Goal: Communication & Community: Answer question/provide support

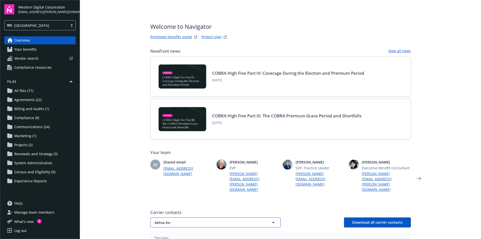
click at [215, 220] on span "Aetna Inc" at bounding box center [207, 222] width 104 height 5
click at [311, 217] on div "Aetna Inc Anthem Blue Cross Chubb Insurance Company CuraLinc Healthcare Delta D…" at bounding box center [280, 222] width 260 height 10
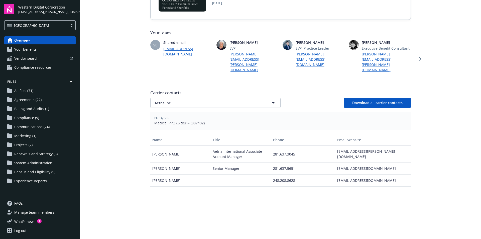
scroll to position [125, 0]
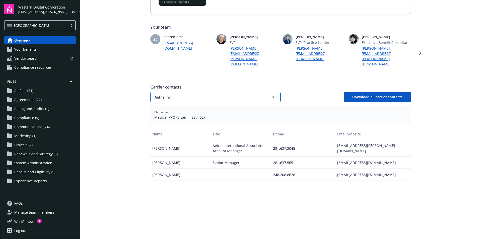
click at [272, 92] on button "Aetna Inc" at bounding box center [215, 97] width 130 height 10
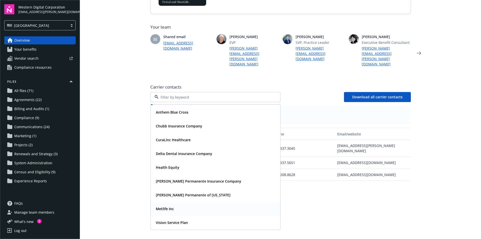
scroll to position [0, 0]
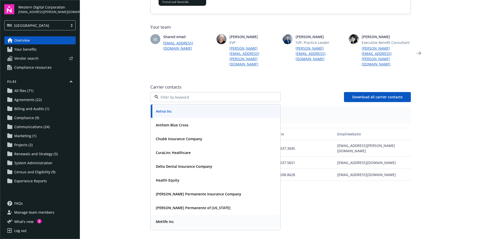
click at [176, 218] on div "Metlife Inc" at bounding box center [215, 221] width 123 height 7
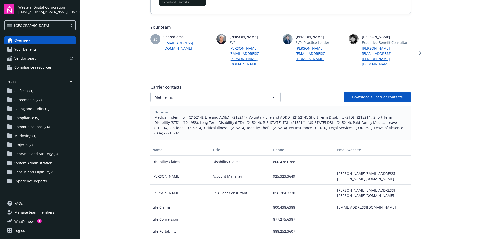
click at [201, 84] on div "Carrier contacts Metlife Inc Download all carrier contacts" at bounding box center [280, 93] width 260 height 18
click at [201, 94] on span "Metlife Inc" at bounding box center [207, 96] width 104 height 5
click at [451, 41] on main "Welcome to Navigator Employee benefits portal Project plan Newfront news View a…" at bounding box center [280, 119] width 401 height 239
click at [440, 96] on main "Welcome to Navigator Employee benefits portal Project plan Newfront news View a…" at bounding box center [280, 119] width 401 height 239
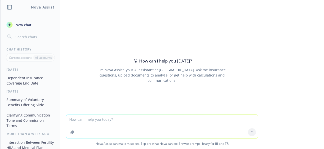
click at [173, 122] on textarea at bounding box center [162, 127] width 192 height 24
type textarea "can you make this sound better: Just checking in to see how your meeting went, …"
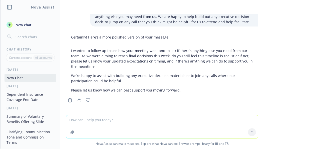
scroll to position [23, 0]
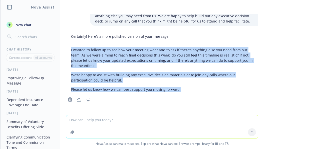
drag, startPoint x: 67, startPoint y: 50, endPoint x: 195, endPoint y: 90, distance: 133.7
click at [195, 90] on div "Certainly! Here’s a more polished version of your message: I wanted to follow u…" at bounding box center [162, 63] width 192 height 62
copy div "I wanted to follow up to see how your meeting went and to ask if there’s anythi…"
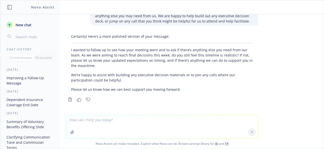
click at [225, 102] on div "Copy to clipboard Thumbs up Thumbs down" at bounding box center [162, 99] width 192 height 7
